Goal: Transaction & Acquisition: Purchase product/service

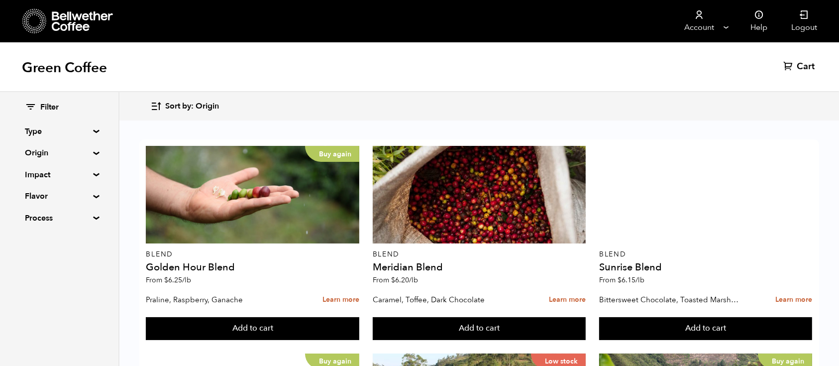
scroll to position [103, 0]
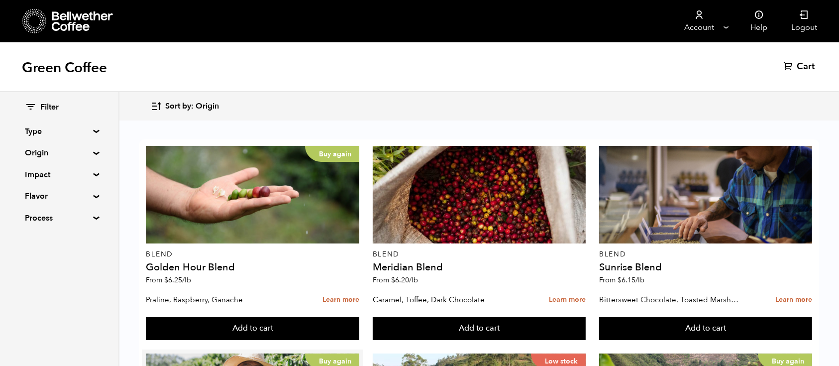
drag, startPoint x: 751, startPoint y: 163, endPoint x: 795, endPoint y: 261, distance: 108.0
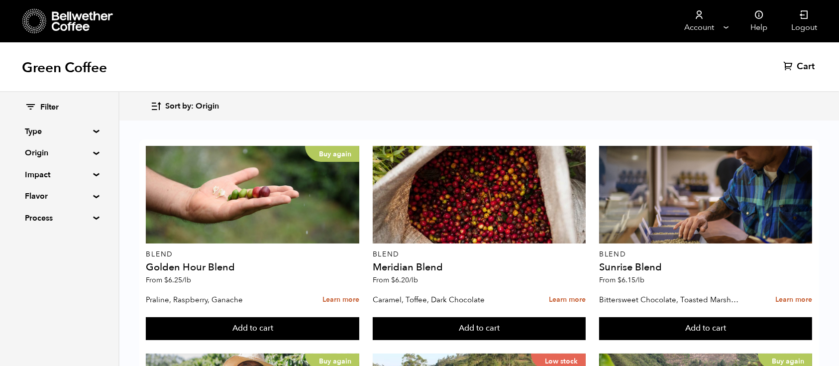
scroll to position [244, 0]
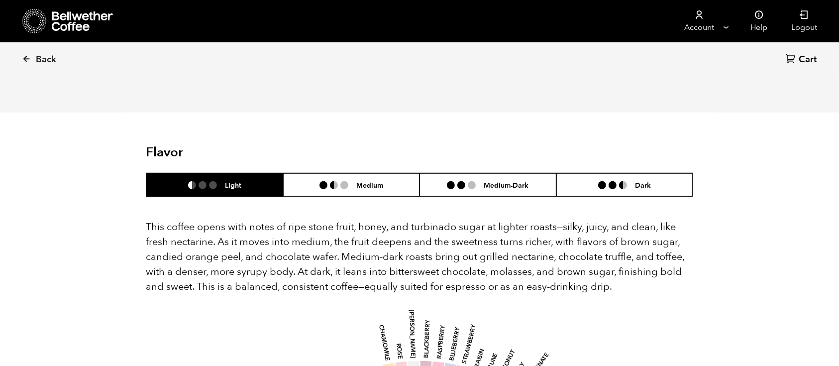
scroll to position [560, 0]
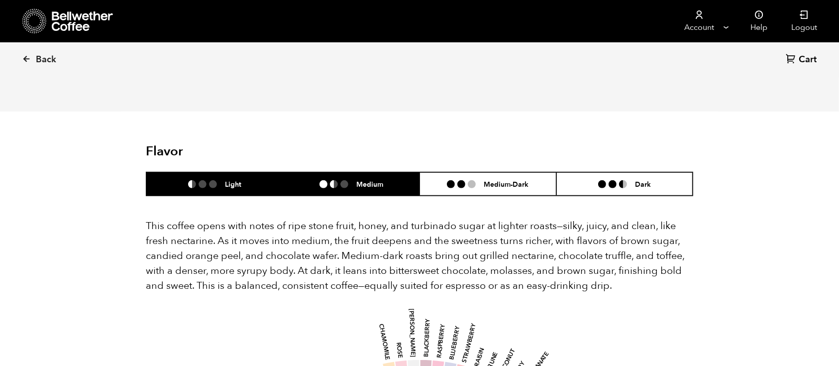
click at [388, 172] on li "Medium" at bounding box center [351, 183] width 137 height 23
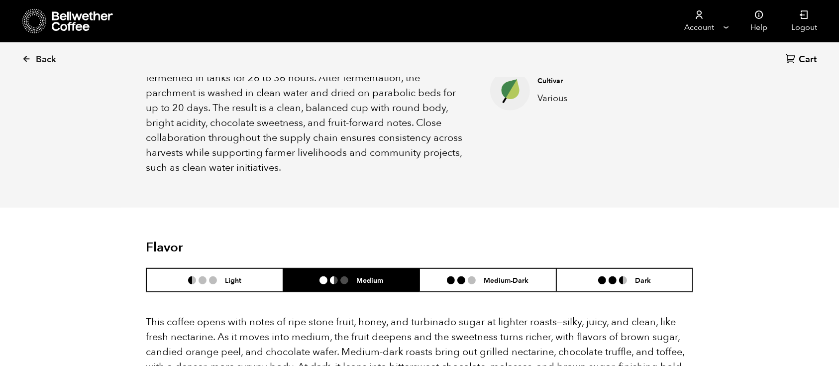
scroll to position [0, 0]
